Goal: Task Accomplishment & Management: Use online tool/utility

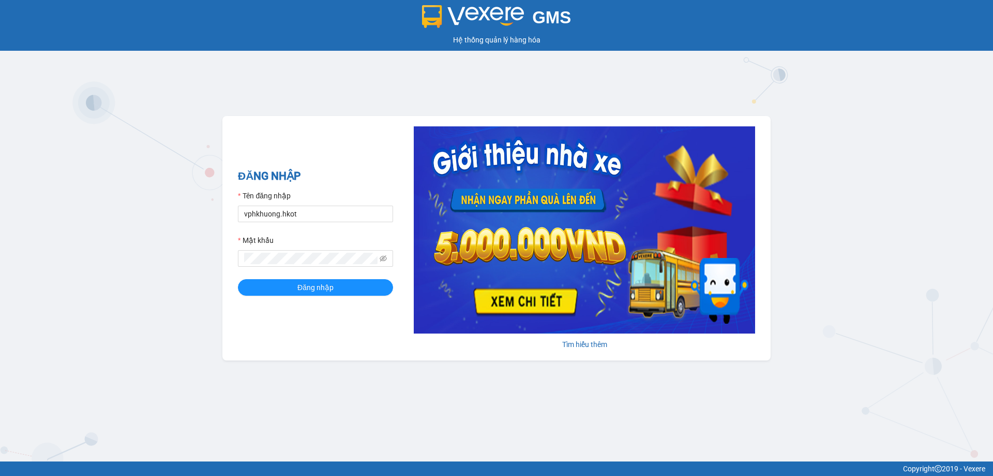
drag, startPoint x: 22, startPoint y: 181, endPoint x: 40, endPoint y: 181, distance: 18.1
click at [25, 177] on div "GMS Hệ thống quản lý hàng hóa ĐĂNG NHẬP Tên đăng nhập vphkhuong.hkot Mật khẩu Đ…" at bounding box center [496, 230] width 993 height 461
drag, startPoint x: 309, startPoint y: 213, endPoint x: 13, endPoint y: 227, distance: 296.3
click at [0, 220] on div "GMS Hệ thống quản lý hàng hóa ĐĂNG NHẬP Tên đăng nhập vphkhuong.hkot Mật khẩu Đ…" at bounding box center [496, 230] width 993 height 461
click at [384, 257] on icon "eye-invisible" at bounding box center [383, 258] width 7 height 7
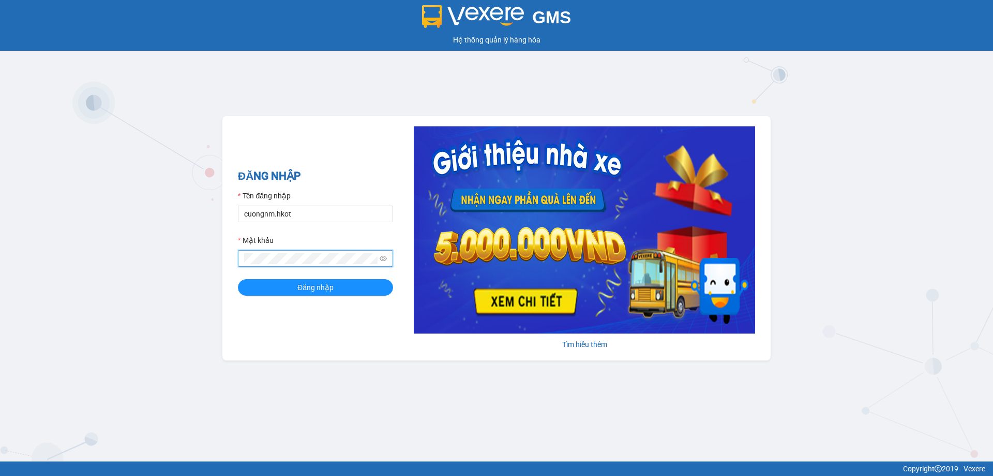
click at [384, 257] on icon "eye" at bounding box center [383, 258] width 7 height 7
click at [360, 279] on form "Tên đăng nhập cuongnm.hkot Mật khẩu Đăng nhập" at bounding box center [315, 243] width 155 height 106
click at [360, 284] on button "Đăng nhập" at bounding box center [315, 287] width 155 height 17
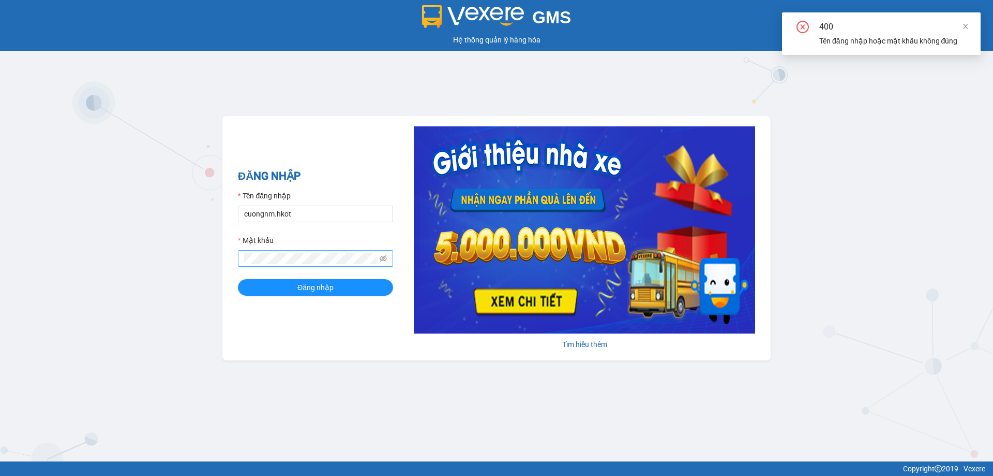
click at [354, 240] on div "Mật khẩu" at bounding box center [315, 242] width 155 height 16
click at [1, 296] on div "GMS Hệ thống quản lý hàng hóa ĐĂNG NHẬP Tên đăng nhập cuongnm.hkot Mật khẩu Đăn…" at bounding box center [496, 230] width 993 height 461
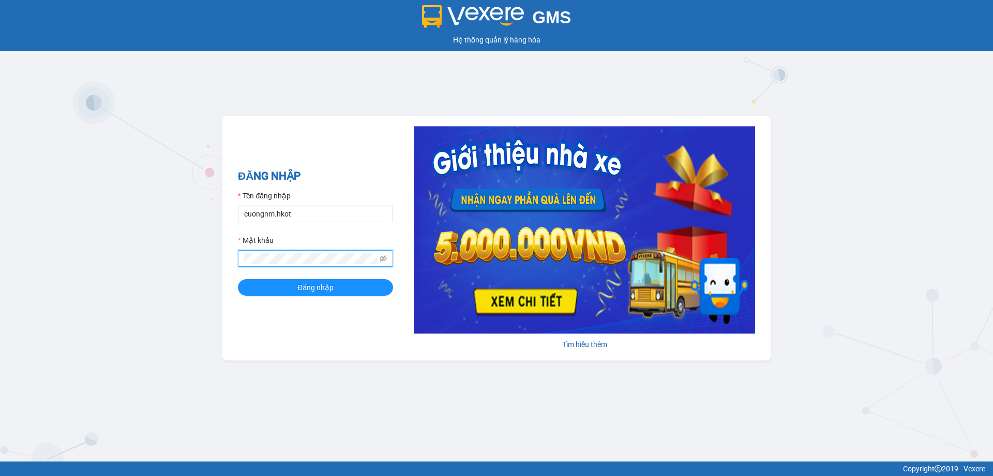
click at [238, 279] on button "Đăng nhập" at bounding box center [315, 287] width 155 height 17
click at [342, 291] on button "Đăng nhập" at bounding box center [315, 287] width 155 height 17
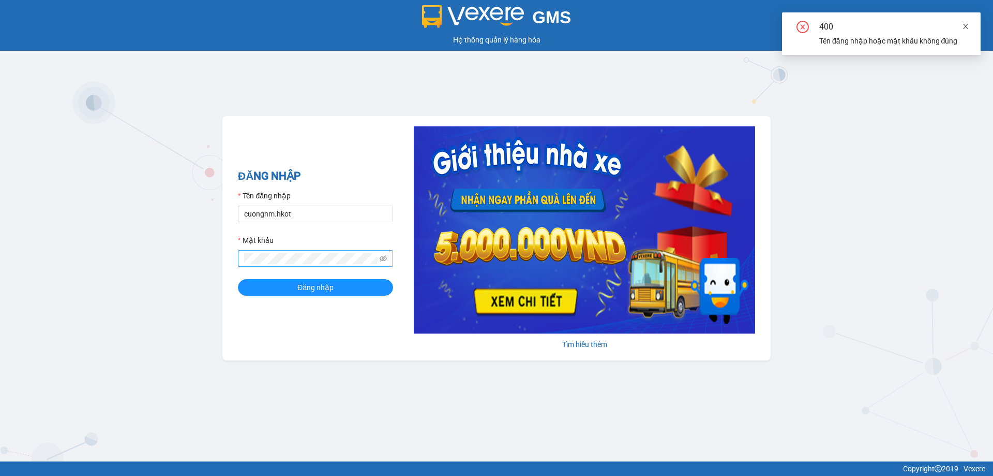
click at [968, 25] on icon "close" at bounding box center [965, 26] width 7 height 7
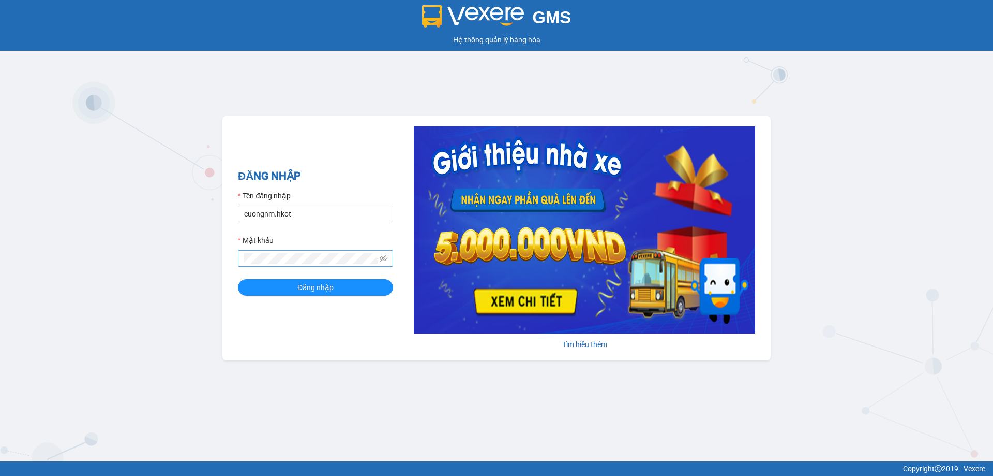
click at [763, 44] on div "Hệ thống quản lý hàng hóa" at bounding box center [497, 39] width 988 height 11
drag, startPoint x: 313, startPoint y: 210, endPoint x: 318, endPoint y: 210, distance: 5.7
click at [312, 209] on input "cuongnm.hkot" at bounding box center [315, 213] width 155 height 17
click at [324, 288] on span "Đăng nhập" at bounding box center [316, 286] width 36 height 11
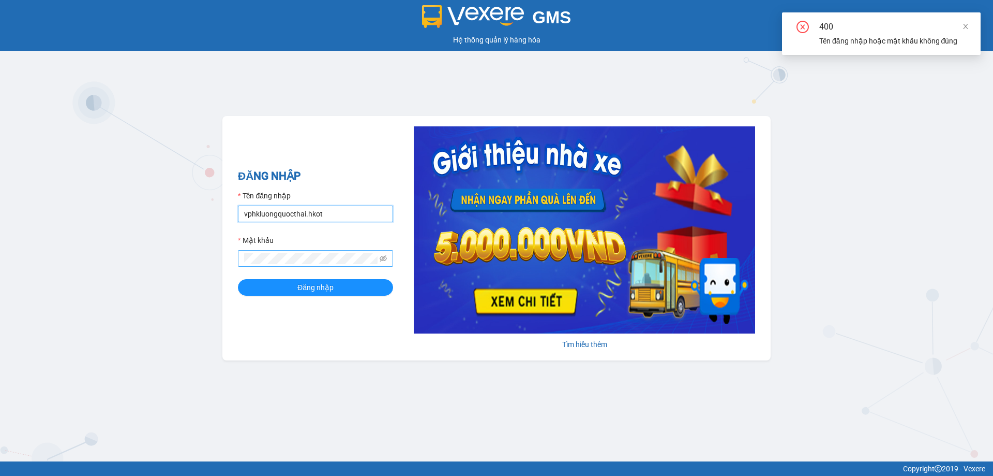
click at [355, 216] on input "vphkluongquocthai.hkot" at bounding box center [315, 213] width 155 height 17
click at [285, 285] on button "Đăng nhập" at bounding box center [315, 287] width 155 height 17
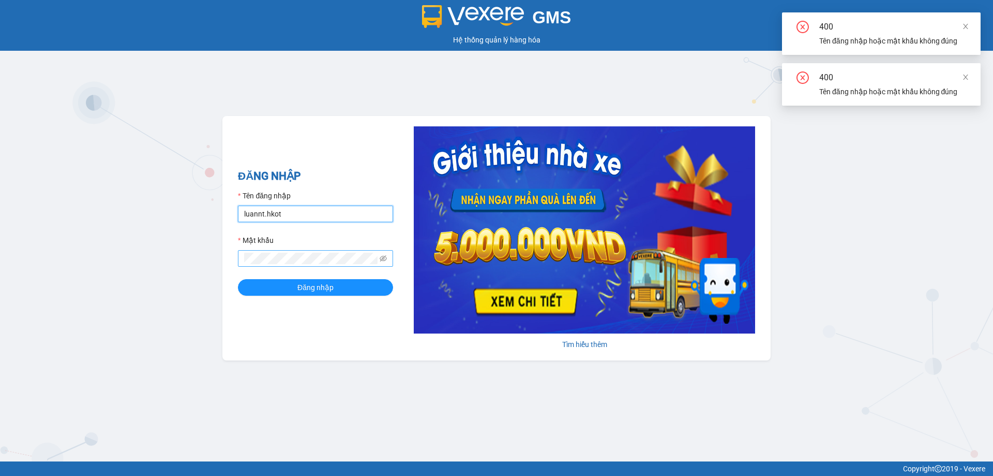
click at [321, 211] on input "luannt.hkot" at bounding box center [315, 213] width 155 height 17
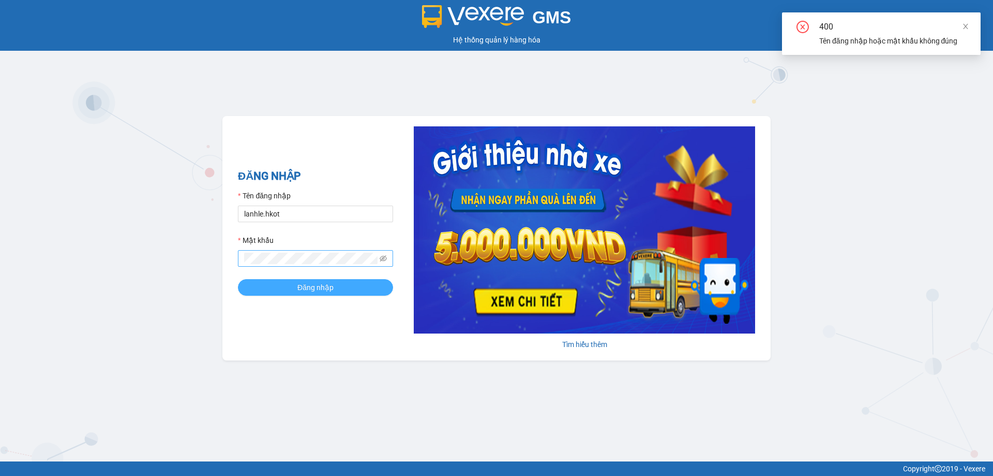
click at [310, 293] on button "Đăng nhập" at bounding box center [315, 287] width 155 height 17
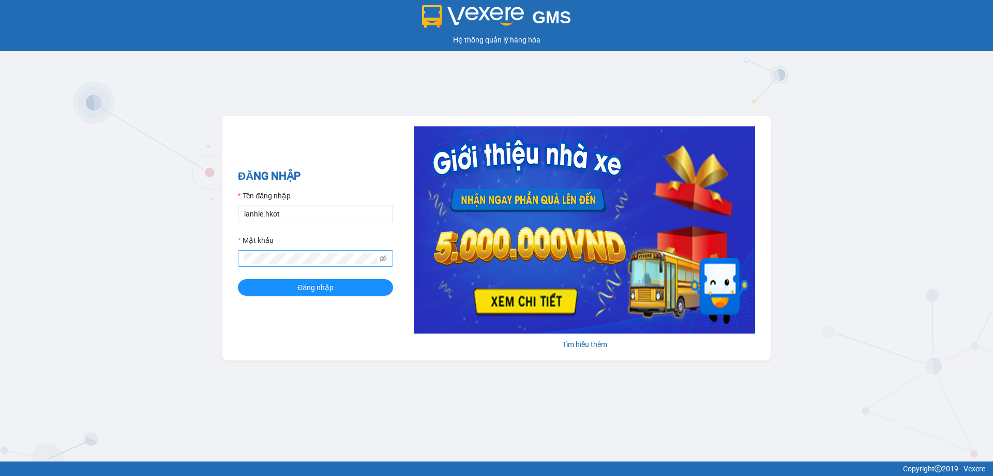
click at [71, 301] on div "GMS Hệ thống quản lý hàng hóa ĐĂNG NHẬP Tên đăng nhập lanhle.hkot Mật khẩu Đăng…" at bounding box center [496, 230] width 993 height 461
click at [300, 219] on input "lanhle.hkot" at bounding box center [315, 213] width 155 height 17
type input "cuongnm.hkot"
click at [50, 288] on div "GMS Hệ thống quản lý hàng hóa ĐĂNG NHẬP Tên đăng nhập cuongnm.hkot Mật khẩu Đăn…" at bounding box center [496, 230] width 993 height 461
drag, startPoint x: 250, startPoint y: 364, endPoint x: 327, endPoint y: 305, distance: 96.7
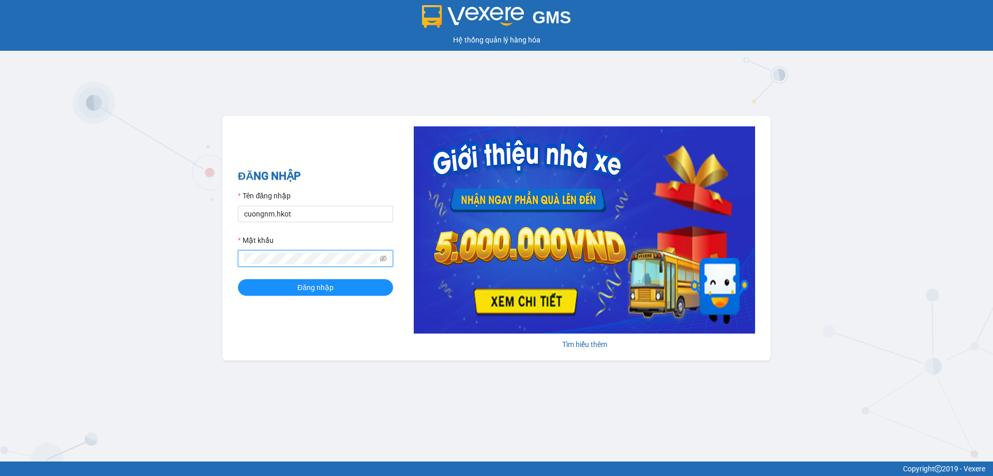
click at [258, 355] on div "GMS Hệ thống quản lý hàng hóa ĐĂNG NHẬP Tên đăng nhập cuongnm.hkot Mật khẩu Đăn…" at bounding box center [496, 230] width 993 height 461
click at [381, 258] on span at bounding box center [383, 258] width 7 height 11
click at [384, 258] on icon "eye-invisible" at bounding box center [383, 258] width 7 height 7
click at [238, 279] on button "Đăng nhập" at bounding box center [315, 287] width 155 height 17
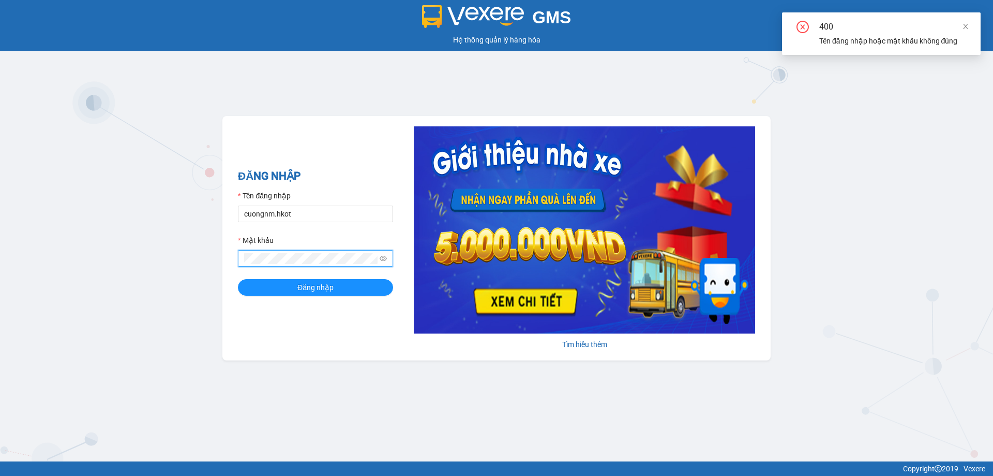
click at [93, 288] on div "GMS Hệ thống quản lý hàng hóa ĐĂNG NHẬP Tên đăng nhập cuongnm.hkot Mật khẩu Đăn…" at bounding box center [496, 230] width 993 height 461
click at [269, 287] on button "Đăng nhập" at bounding box center [315, 287] width 155 height 17
click at [238, 279] on button "Đăng nhập" at bounding box center [315, 287] width 155 height 17
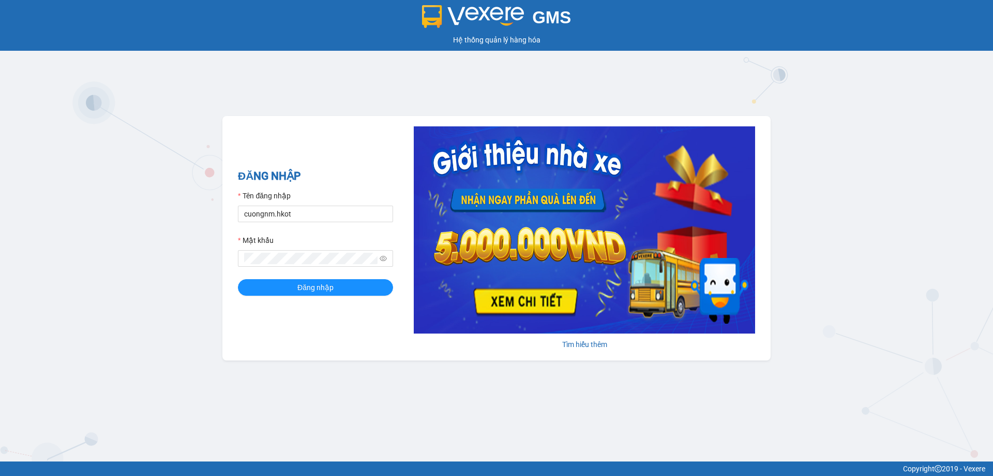
click at [187, 314] on div "GMS Hệ thống quản lý hàng hóa ĐĂNG NHẬP Tên đăng nhập cuongnm.hkot Mật khẩu Đăn…" at bounding box center [496, 230] width 993 height 461
click at [238, 279] on button "Đăng nhập" at bounding box center [315, 287] width 155 height 17
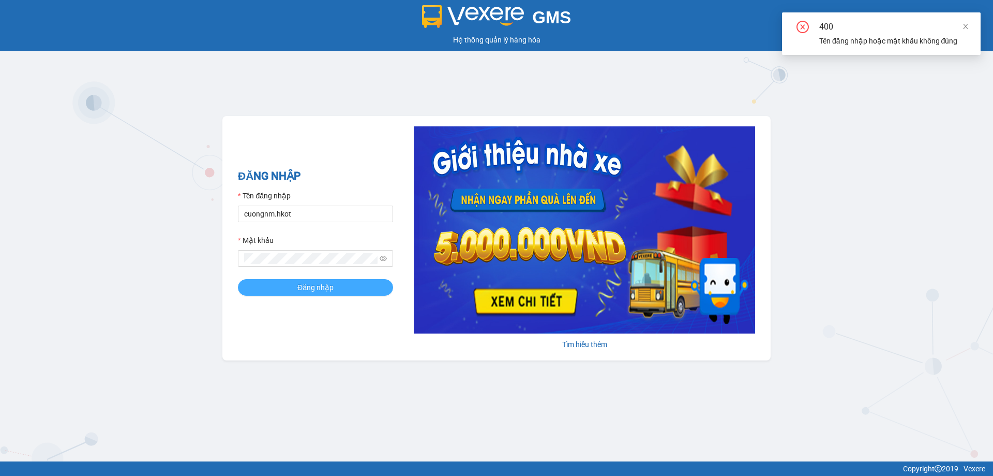
drag, startPoint x: 350, startPoint y: 284, endPoint x: 342, endPoint y: 284, distance: 7.8
click at [342, 284] on button "Đăng nhập" at bounding box center [315, 287] width 155 height 17
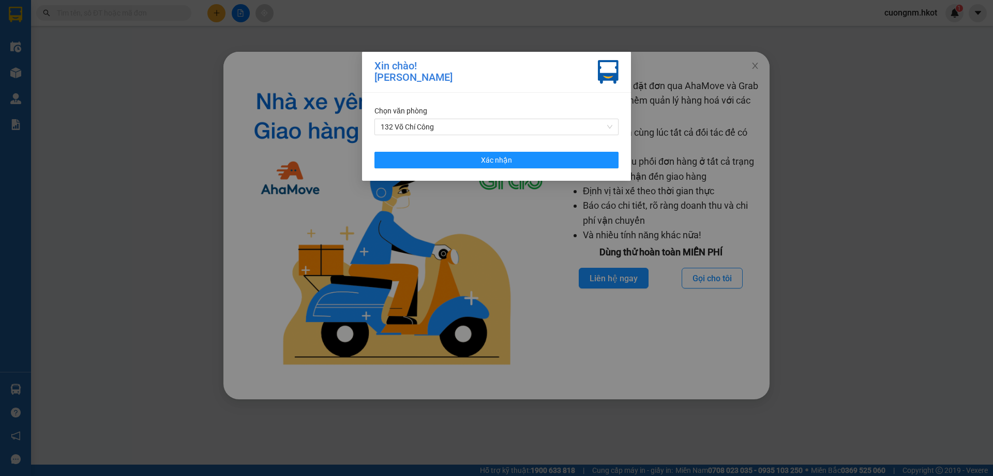
drag, startPoint x: 439, startPoint y: 64, endPoint x: 425, endPoint y: 71, distance: 15.5
click at [439, 64] on div "Xin chào! Nguyễn Mạnh Cường" at bounding box center [414, 72] width 78 height 24
click at [521, 127] on span "132 Võ Chí Công" at bounding box center [497, 127] width 232 height 16
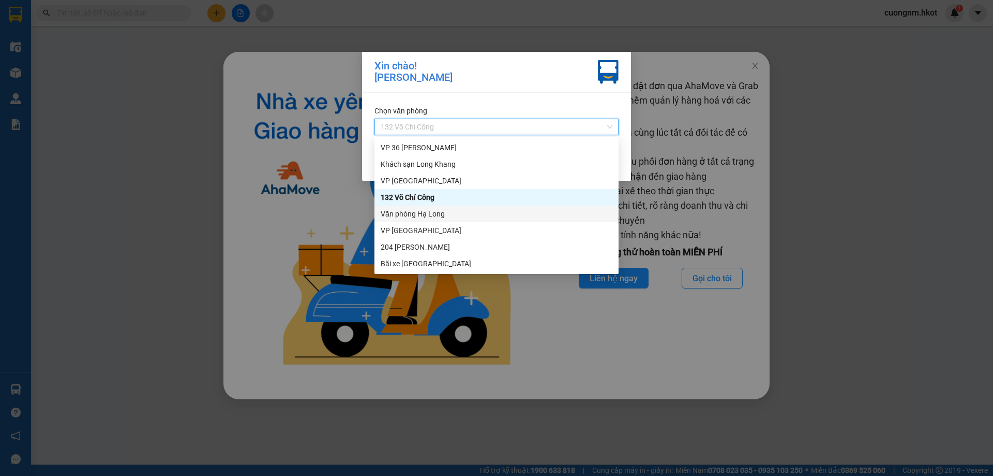
click at [437, 219] on div "Văn phòng Hạ Long" at bounding box center [497, 213] width 244 height 17
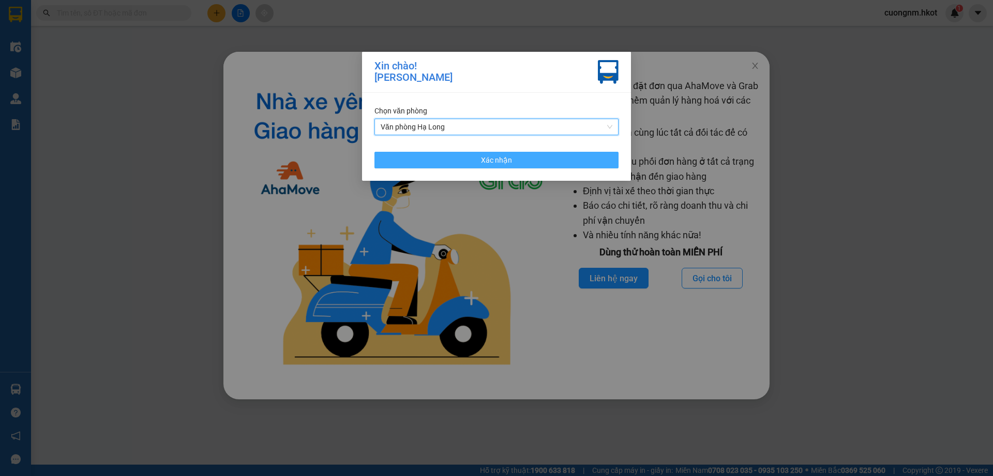
click at [508, 162] on span "Xác nhận" at bounding box center [496, 159] width 31 height 11
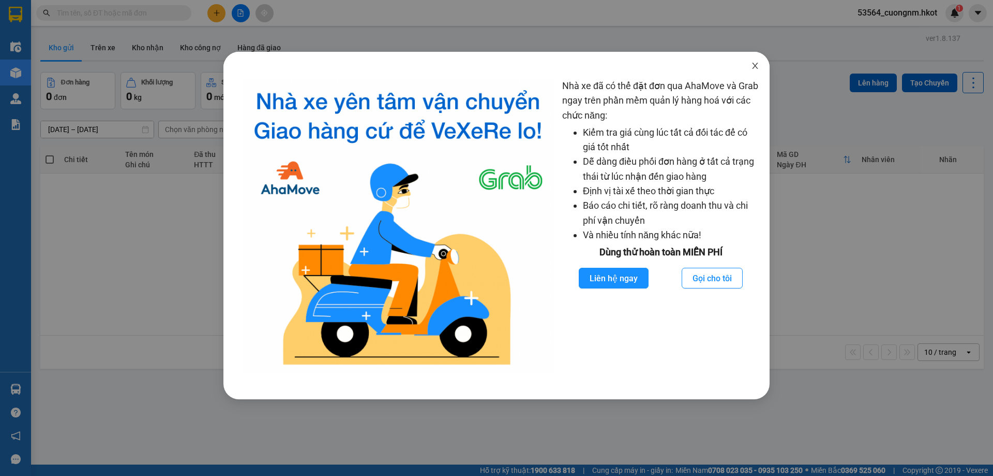
click at [759, 62] on span "Close" at bounding box center [755, 66] width 29 height 29
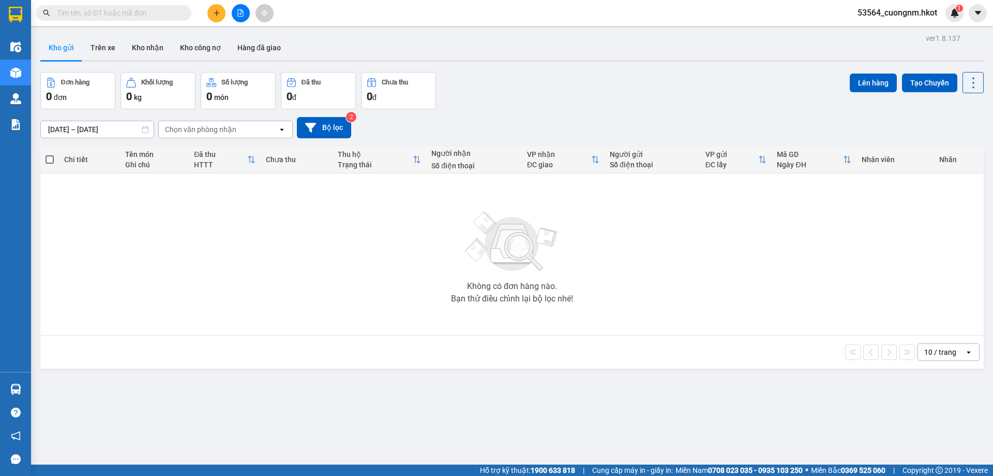
click at [211, 132] on div "Chọn văn phòng nhận" at bounding box center [200, 129] width 71 height 10
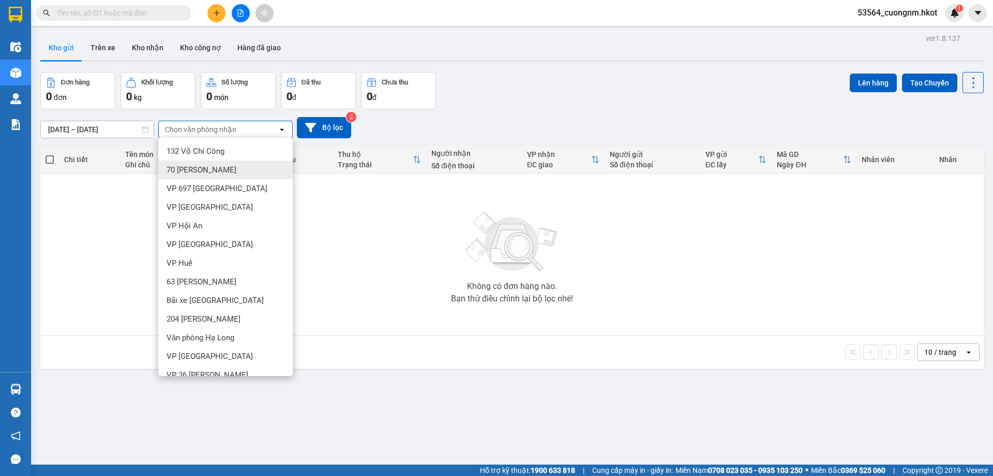
click at [398, 240] on div "Không có đơn hàng nào. Bạn thử điều chỉnh lại bộ lọc nhé!" at bounding box center [512, 253] width 933 height 155
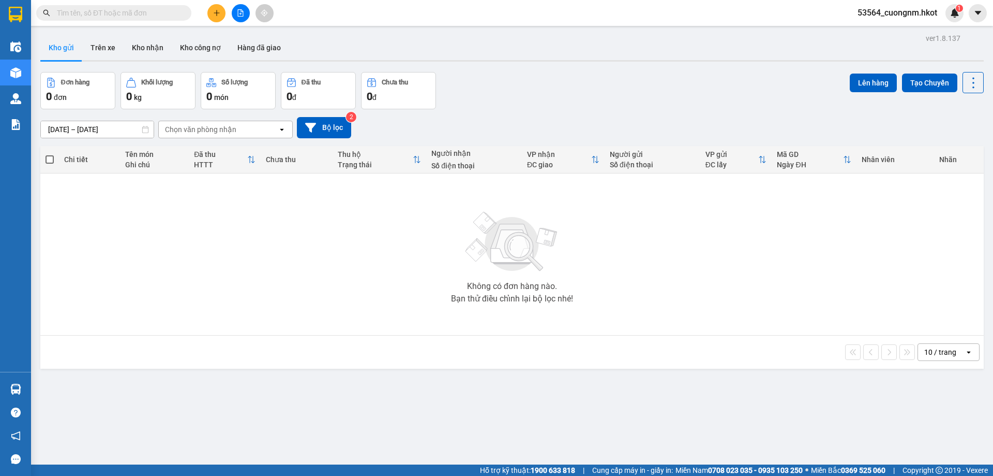
click at [222, 129] on div "Chọn văn phòng nhận" at bounding box center [200, 129] width 71 height 10
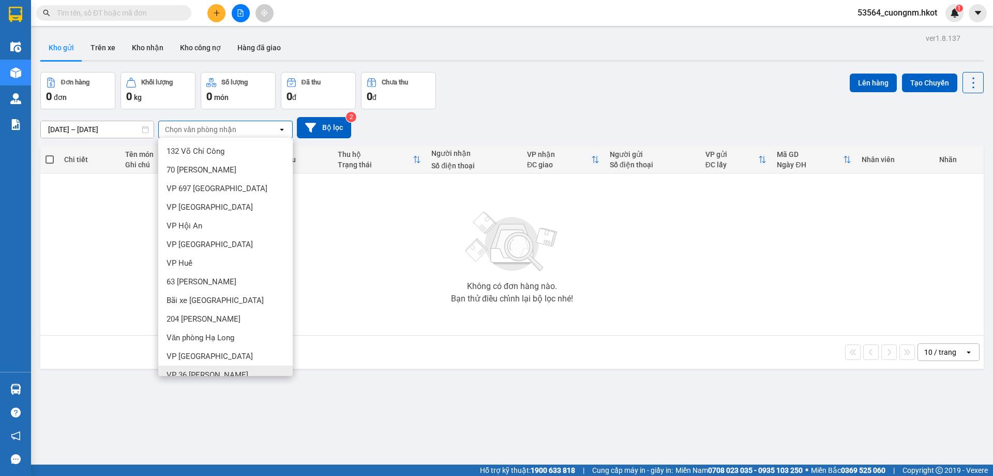
click at [226, 428] on div "ver 1.8.137 Kho gửi Trên xe Kho nhận Kho công nợ Hàng đã giao Đơn hàng 0 đơn Kh…" at bounding box center [512, 269] width 952 height 476
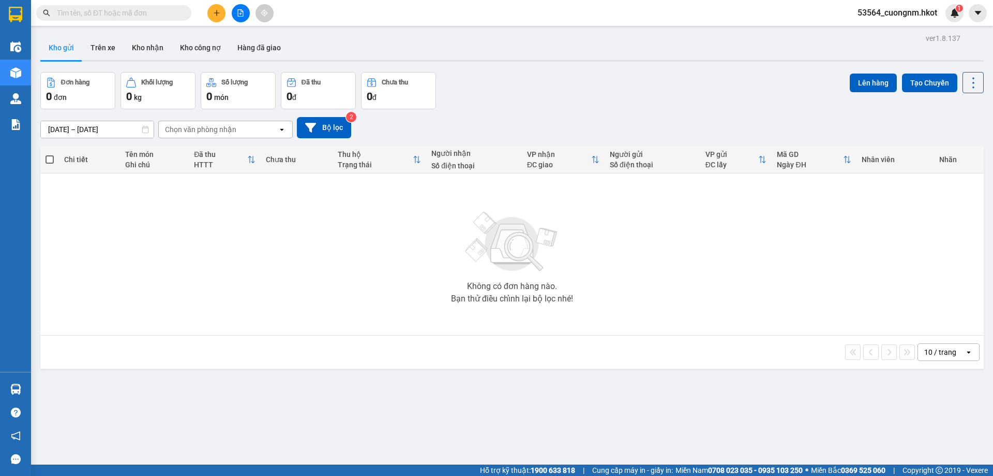
click at [243, 133] on div "Chọn văn phòng nhận" at bounding box center [218, 129] width 119 height 17
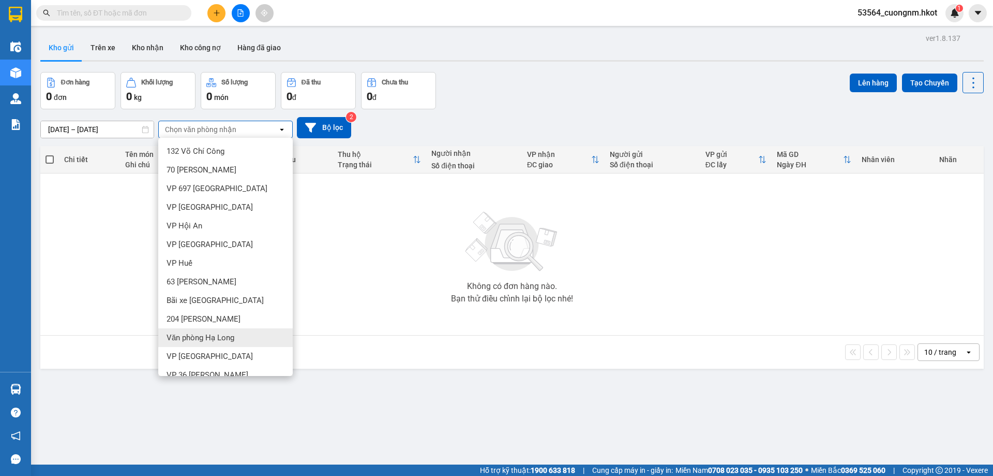
click at [214, 333] on span "Văn phòng Hạ Long" at bounding box center [201, 337] width 68 height 10
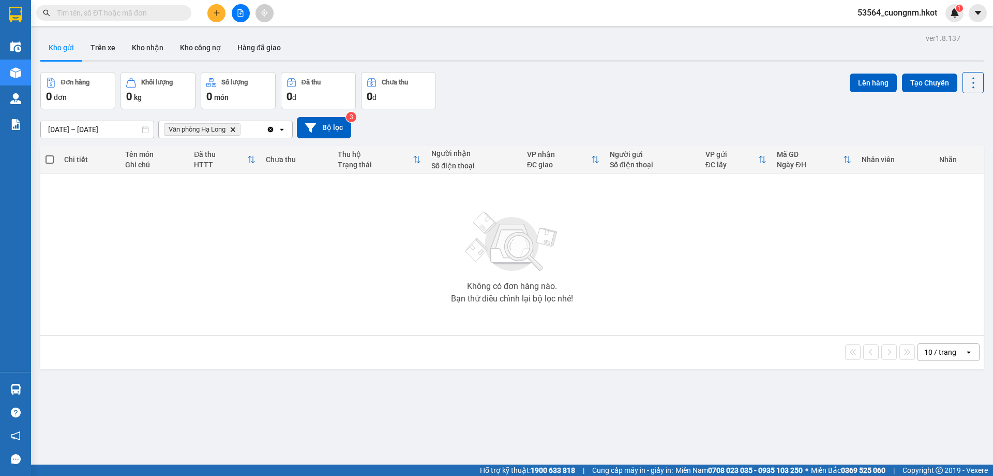
click at [234, 128] on icon "Delete" at bounding box center [233, 129] width 6 height 6
click at [226, 126] on div "Chọn văn phòng nhận" at bounding box center [200, 129] width 71 height 10
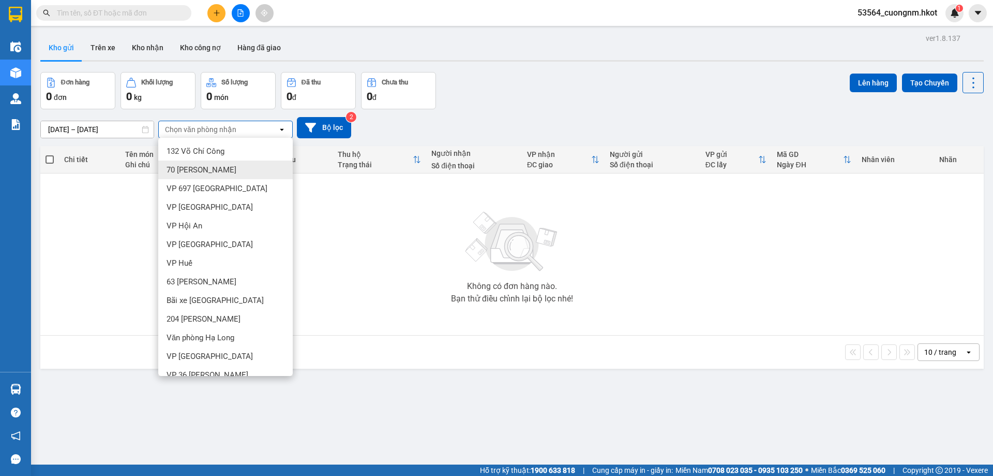
click at [231, 168] on span "70 Nguyễn Hữu Huân" at bounding box center [202, 170] width 70 height 10
